Goal: Book appointment/travel/reservation

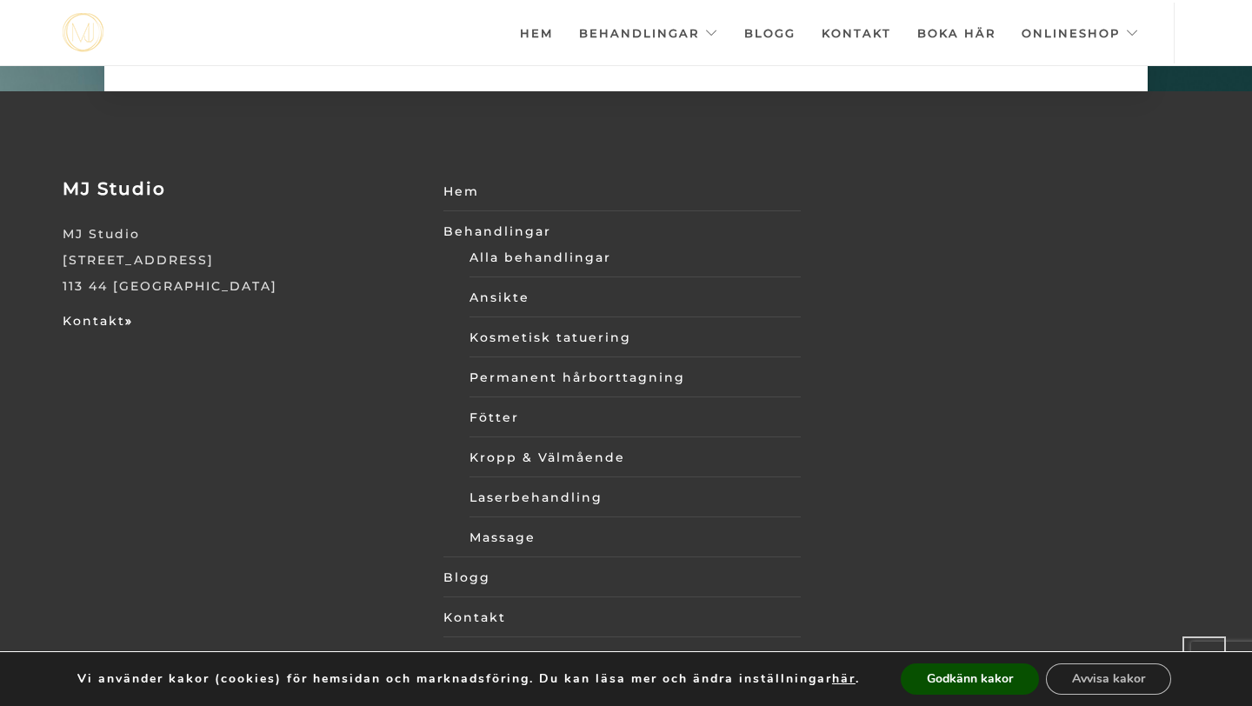
scroll to position [5968, 0]
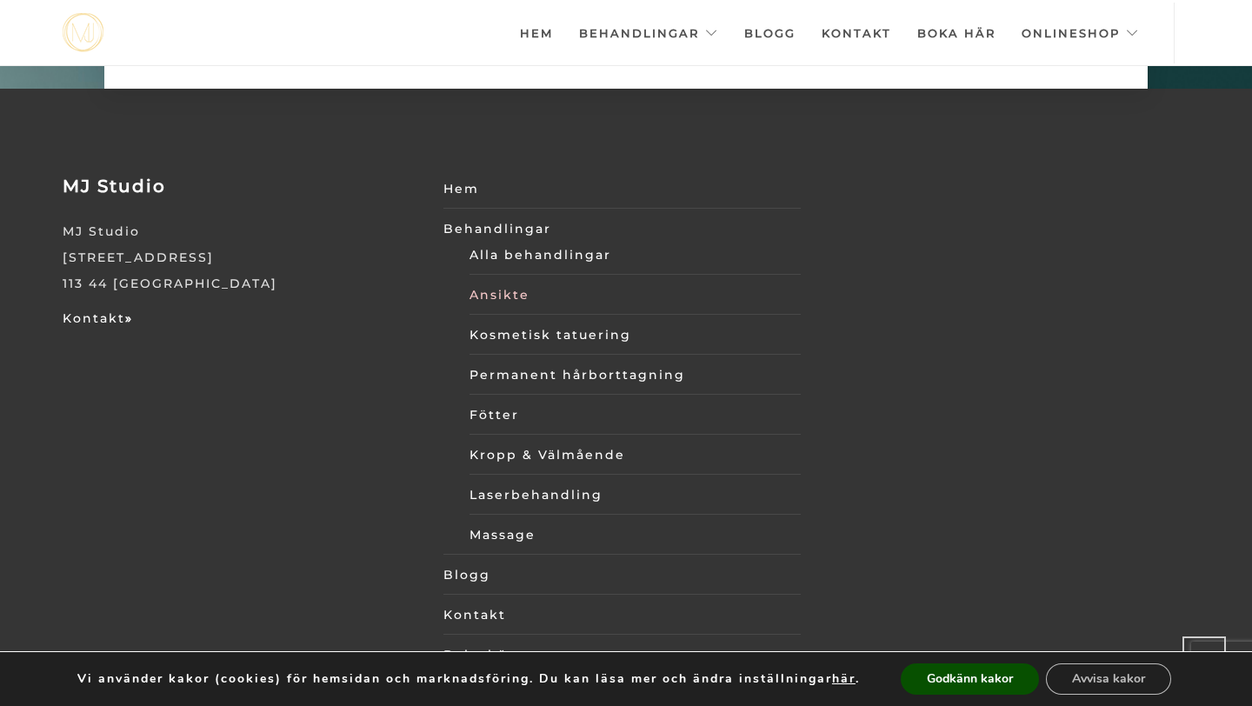
click at [494, 282] on link "Ansikte" at bounding box center [635, 295] width 332 height 26
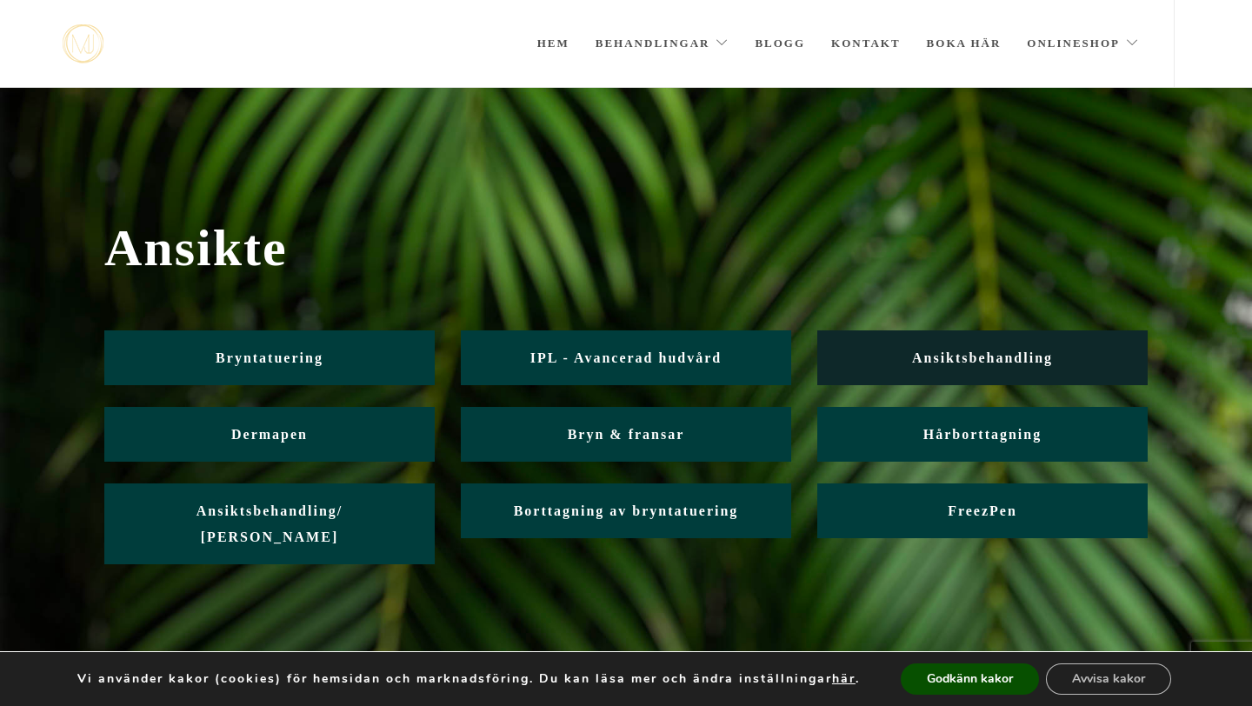
click at [947, 350] on span "Ansiktsbehandling" at bounding box center [982, 357] width 141 height 15
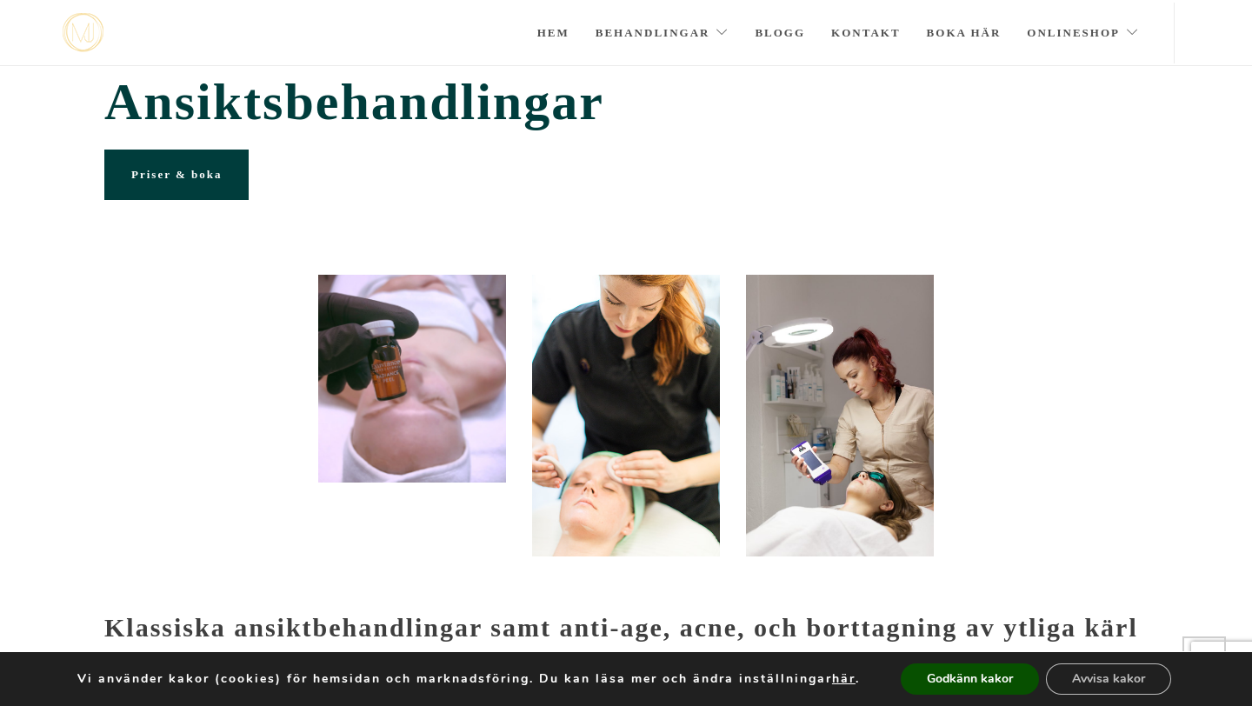
scroll to position [3, 0]
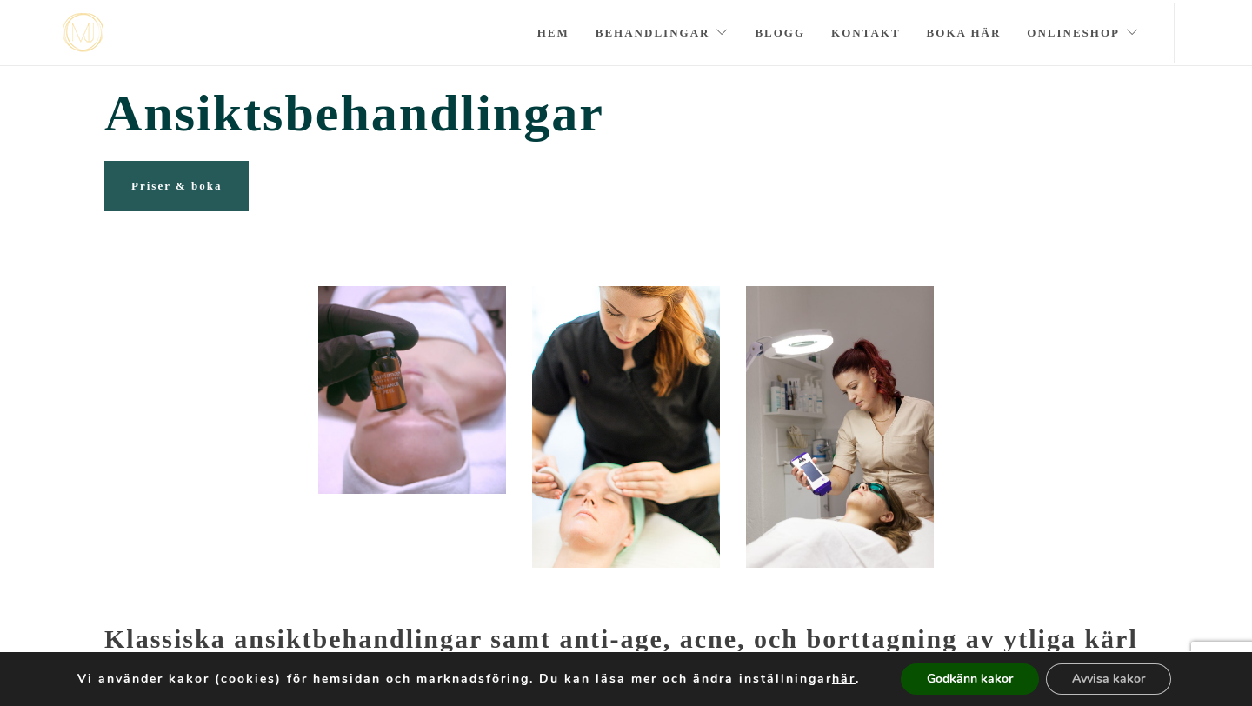
click at [199, 184] on span "Priser & boka" at bounding box center [176, 185] width 90 height 13
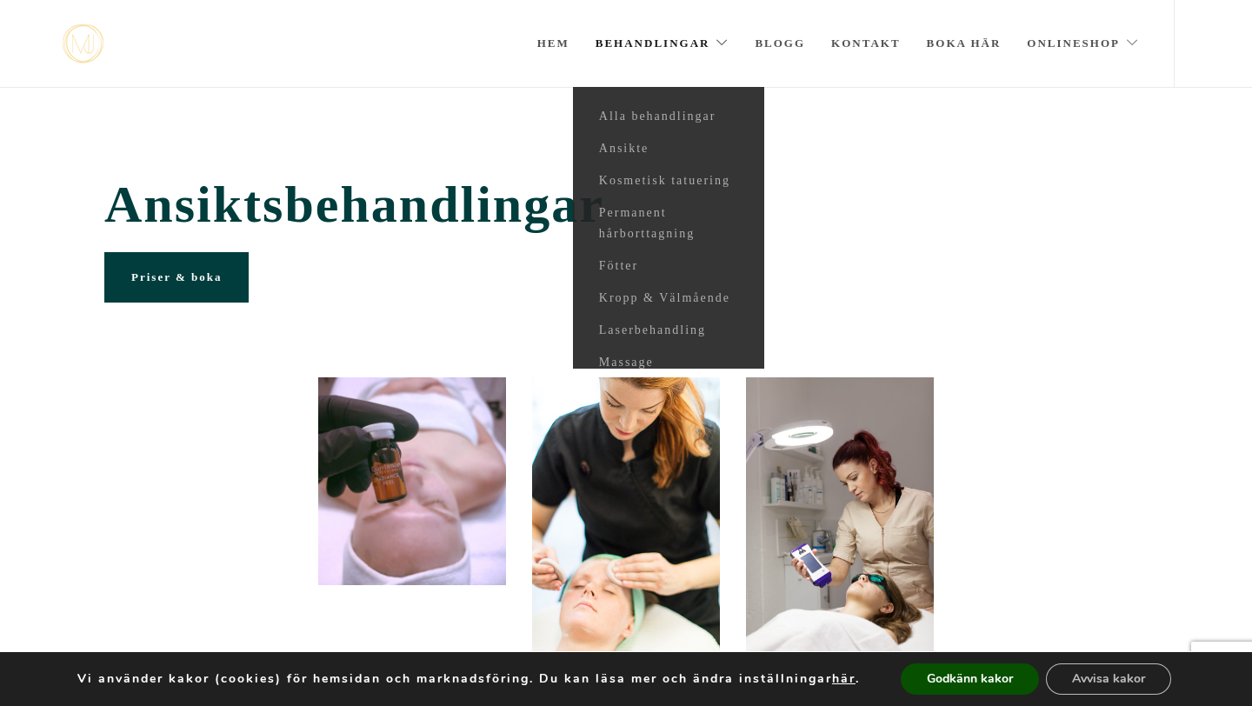
click at [703, 43] on link "Behandlingar" at bounding box center [662, 43] width 134 height 87
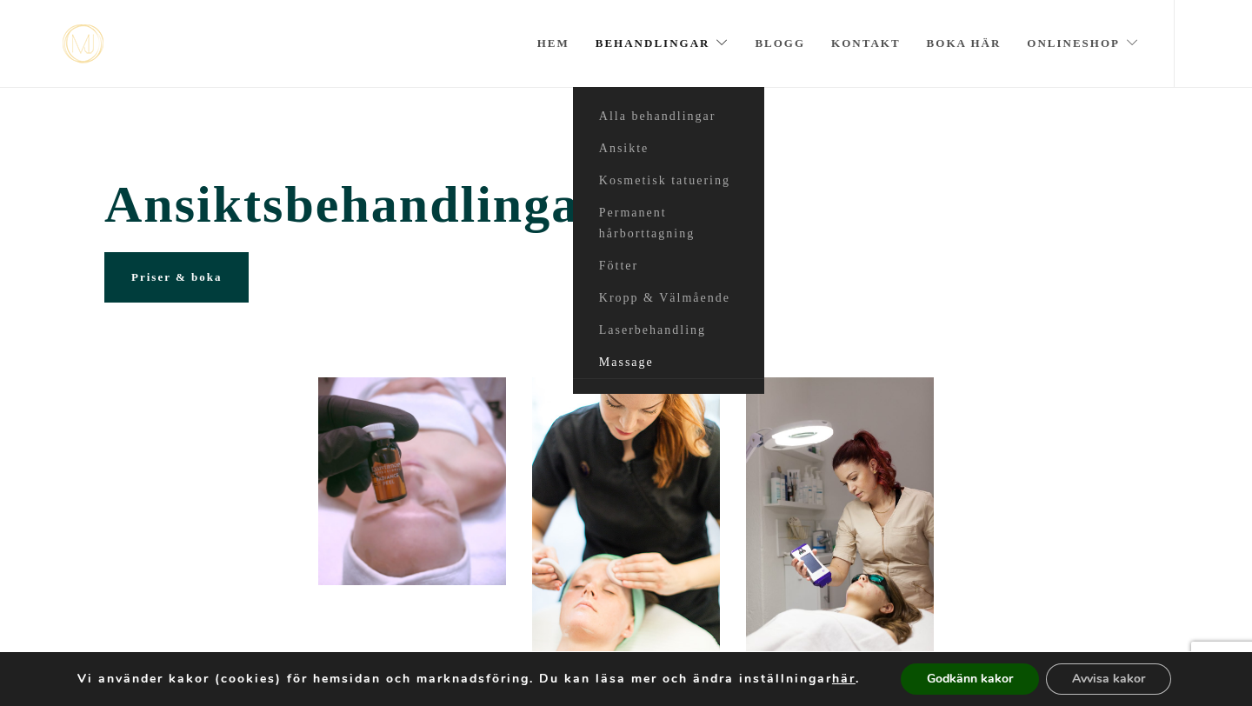
click at [592, 359] on link "Massage" at bounding box center [668, 363] width 191 height 32
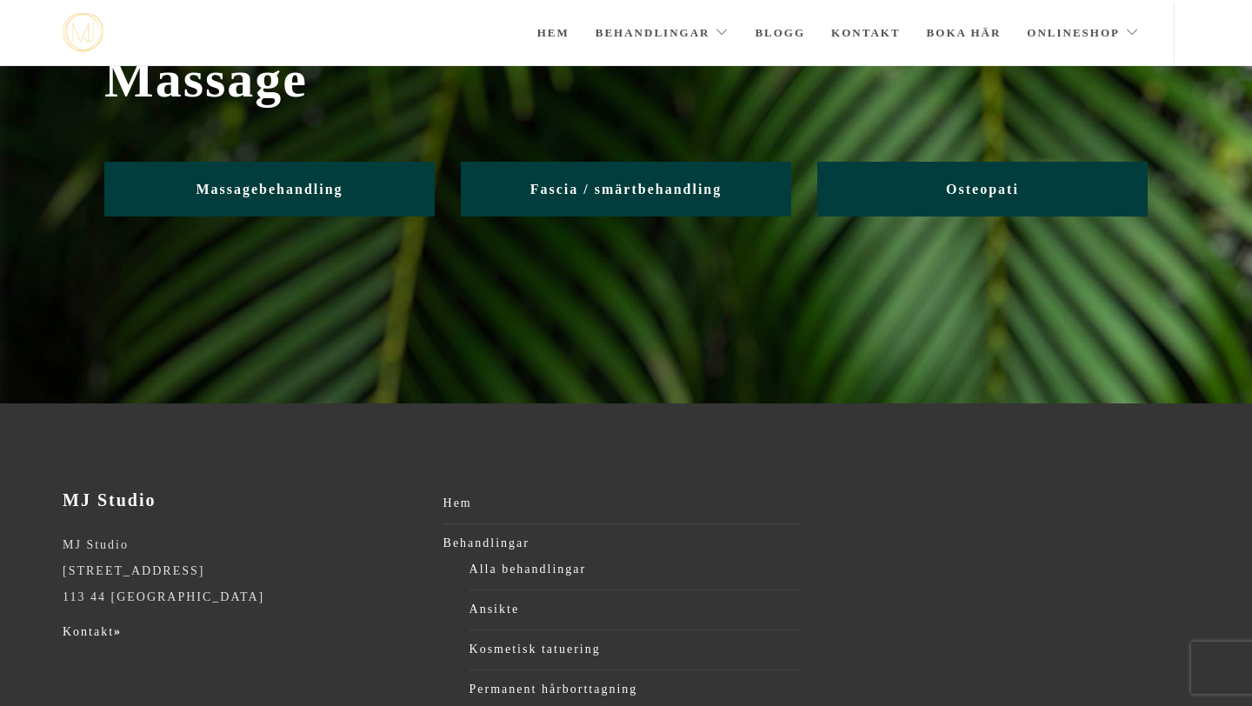
scroll to position [83, 0]
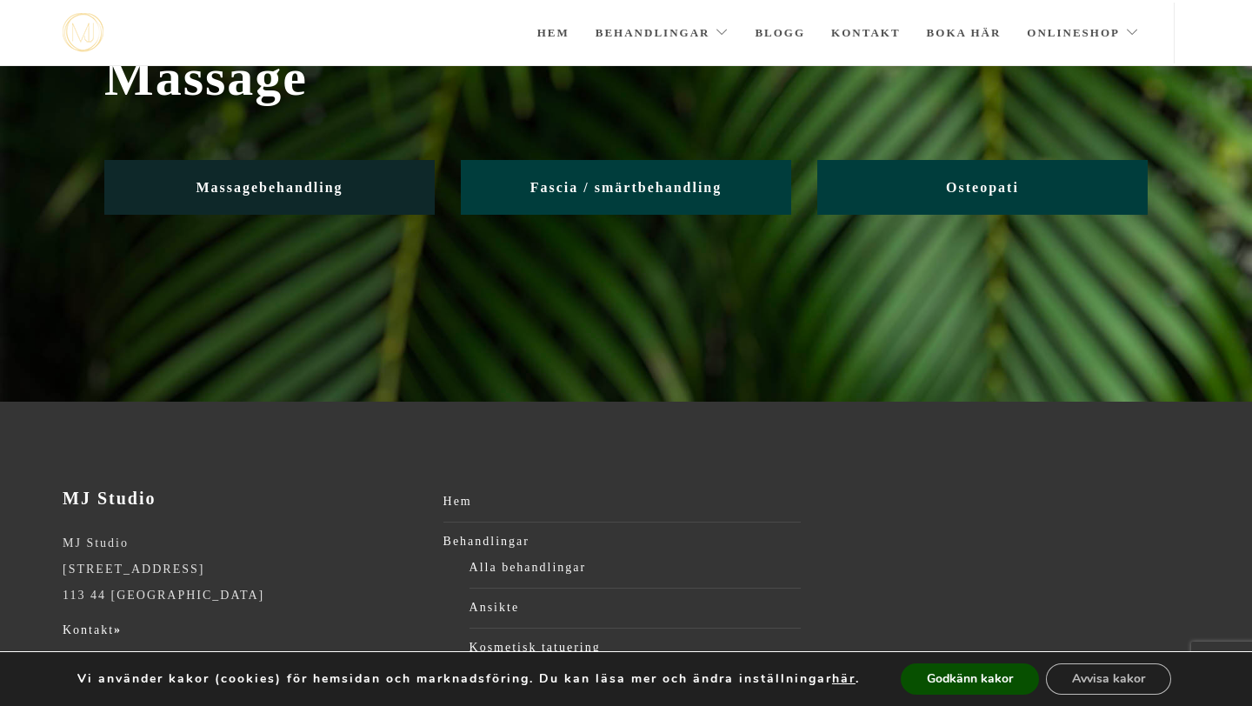
click at [251, 183] on span "Massagebehandling" at bounding box center [269, 187] width 147 height 15
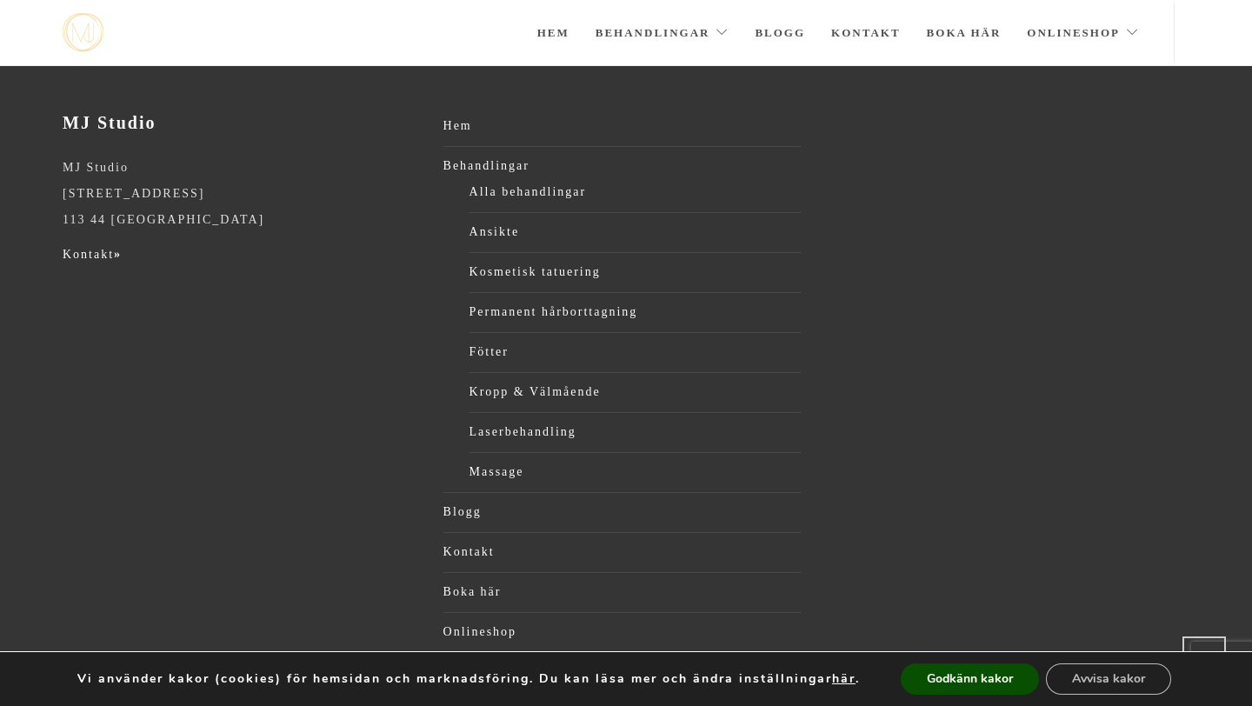
scroll to position [977, 0]
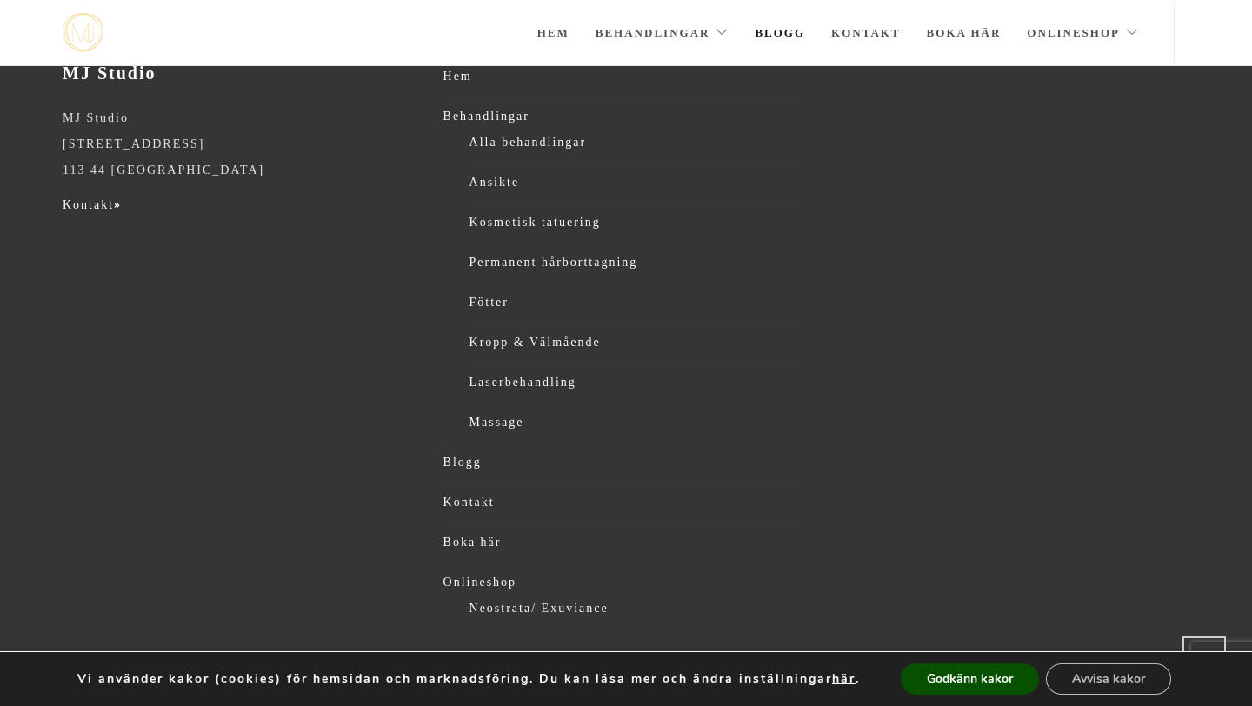
click at [788, 31] on link "Blogg" at bounding box center [779, 33] width 50 height 61
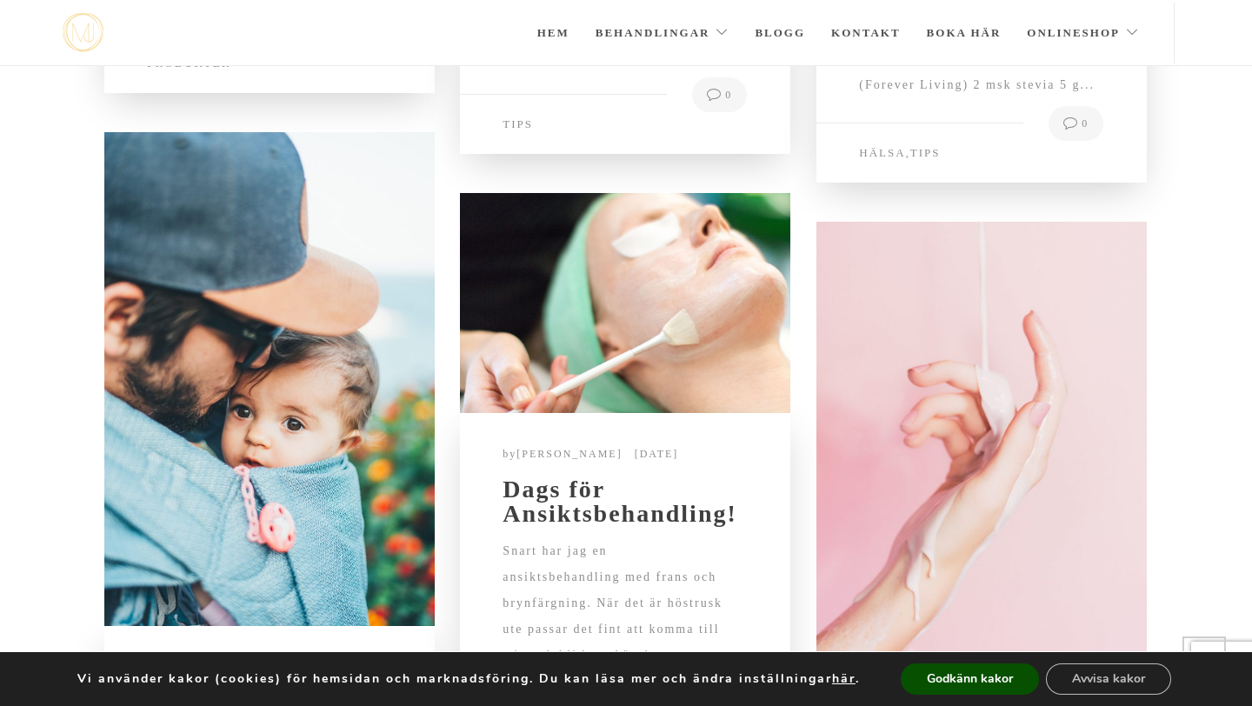
scroll to position [4620, 0]
